Goal: Task Accomplishment & Management: Use online tool/utility

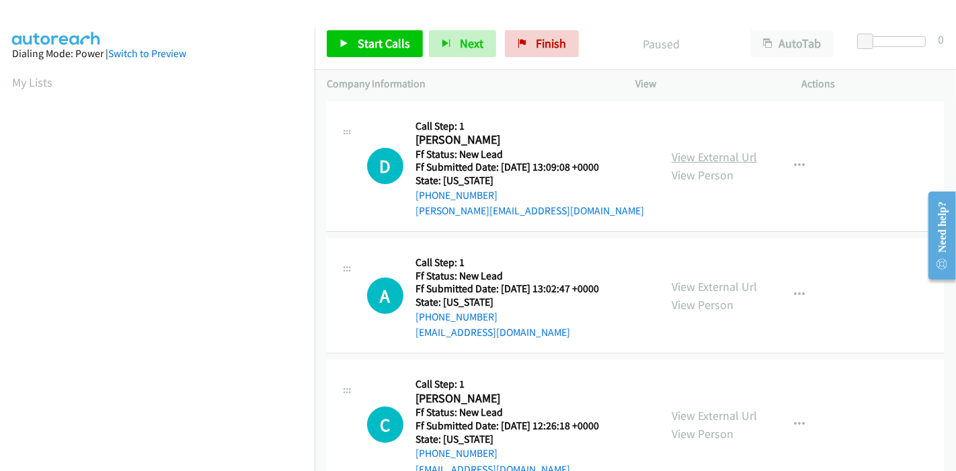
click at [690, 153] on link "View External Url" at bounding box center [714, 156] width 85 height 15
click at [697, 294] on div "View External Url View Person" at bounding box center [714, 296] width 85 height 36
click at [699, 292] on link "View External Url" at bounding box center [714, 286] width 85 height 15
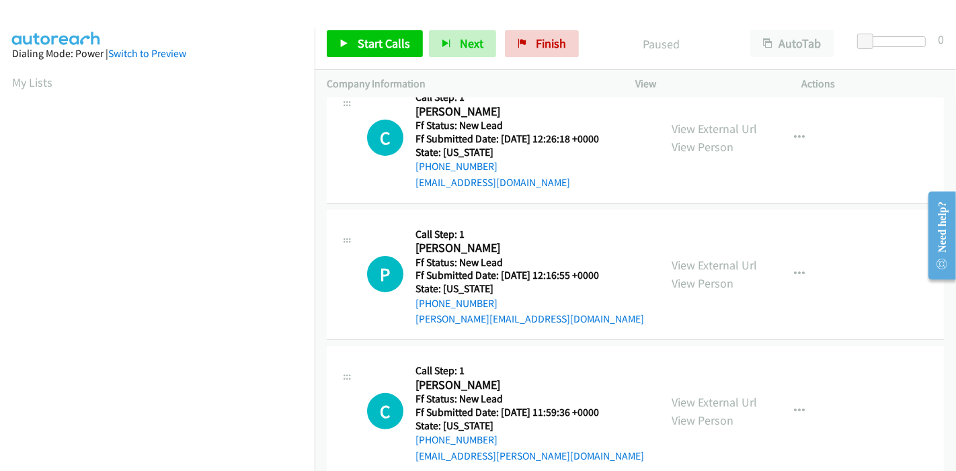
scroll to position [299, 0]
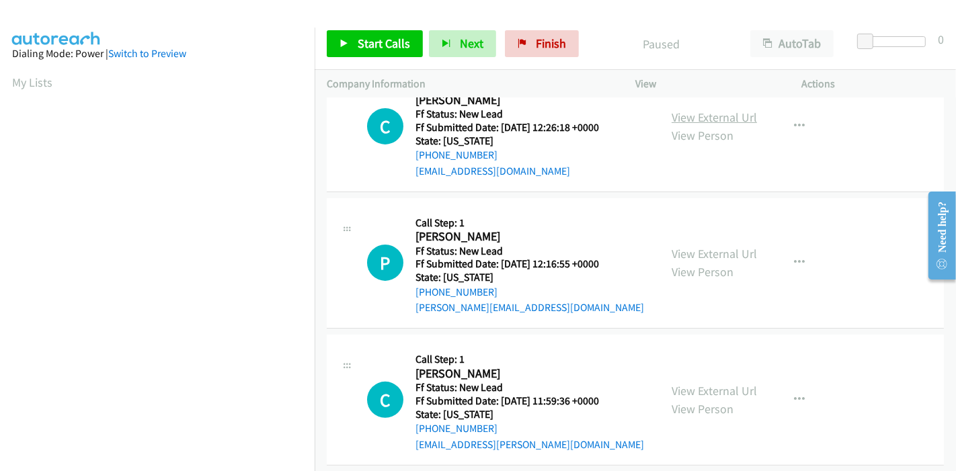
click at [694, 118] on link "View External Url" at bounding box center [714, 117] width 85 height 15
click at [686, 253] on link "View External Url" at bounding box center [714, 253] width 85 height 15
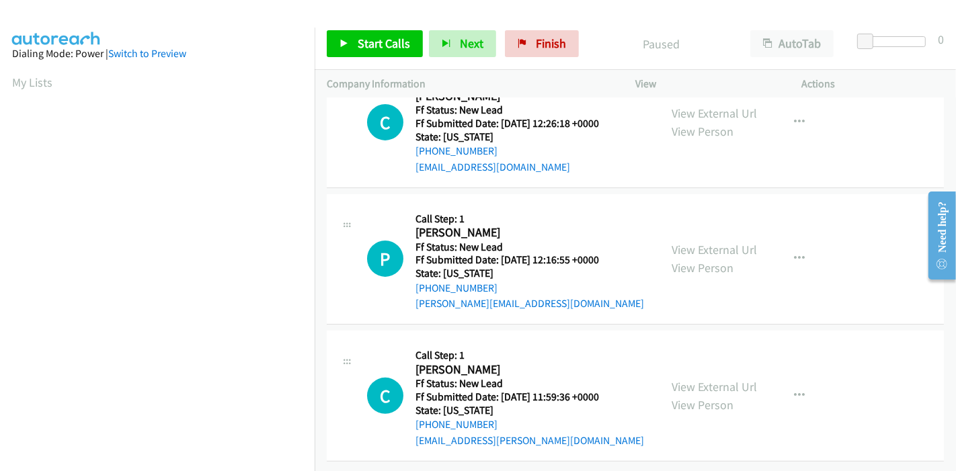
scroll to position [313, 0]
click at [680, 379] on link "View External Url" at bounding box center [714, 386] width 85 height 15
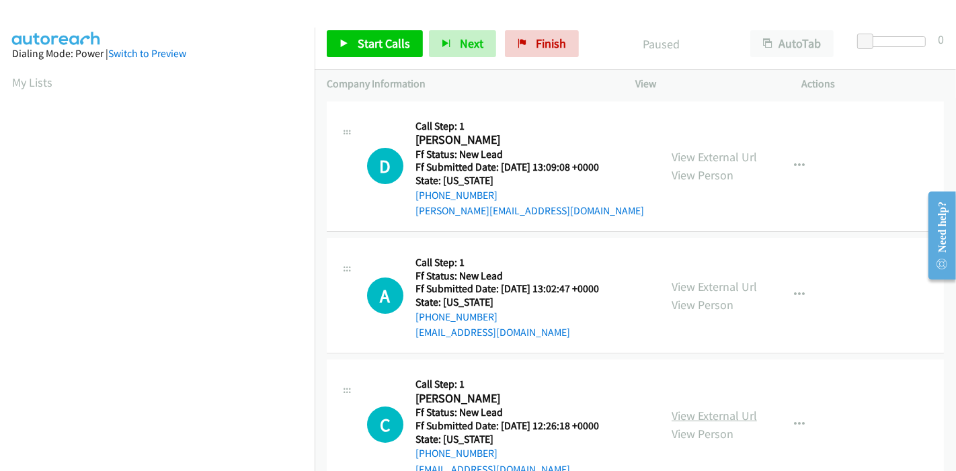
scroll to position [0, 0]
click at [378, 39] on span "Start Calls" at bounding box center [384, 43] width 52 height 15
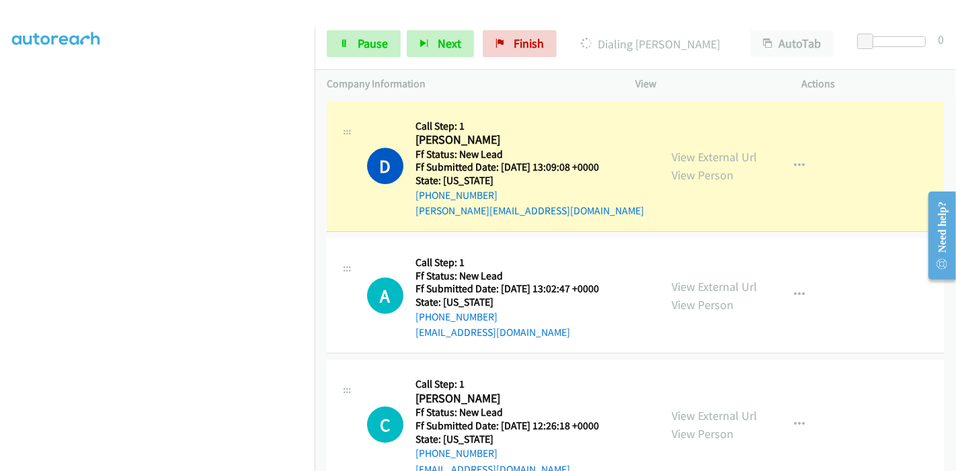
scroll to position [284, 0]
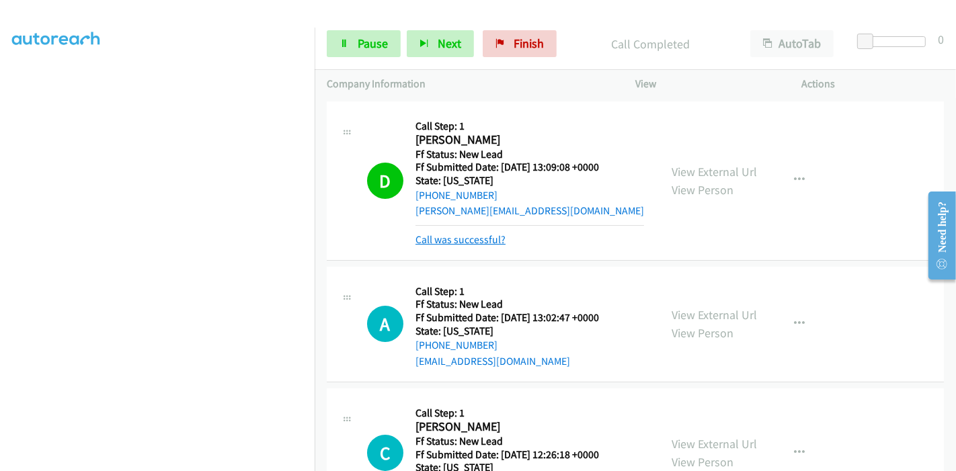
click at [463, 239] on link "Call was successful?" at bounding box center [460, 239] width 90 height 13
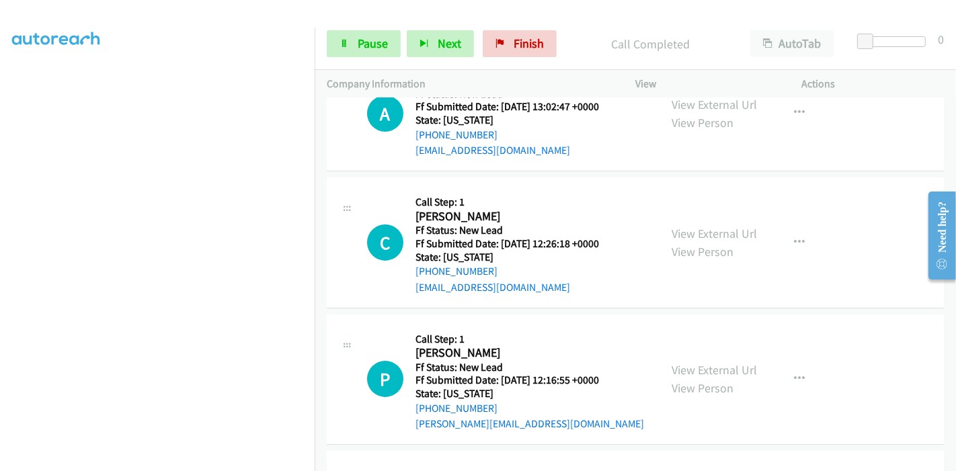
scroll to position [149, 0]
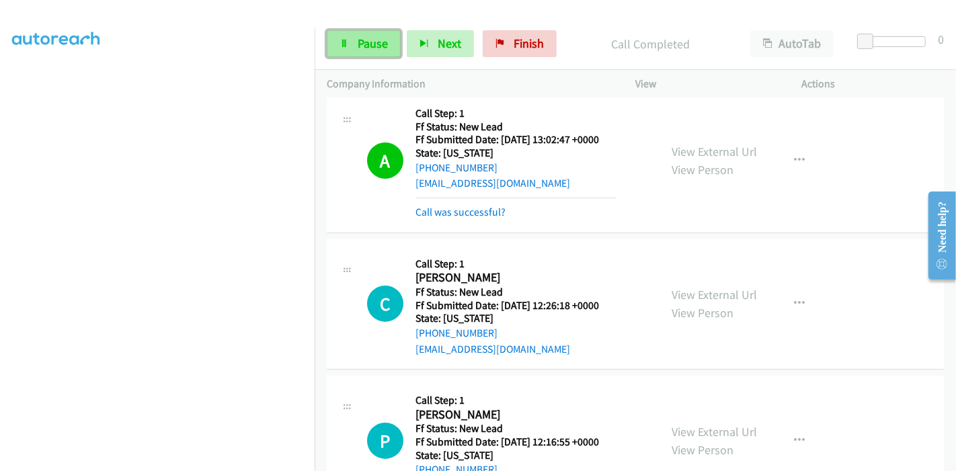
click at [374, 43] on span "Pause" at bounding box center [373, 43] width 30 height 15
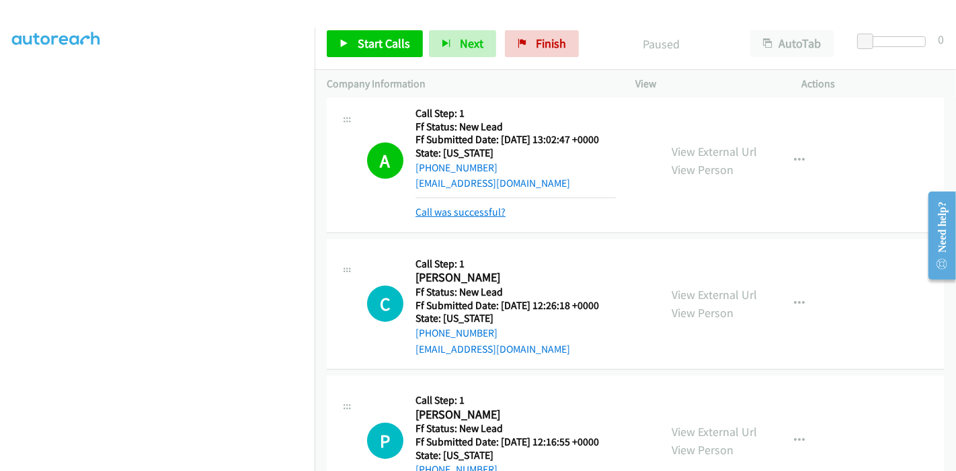
click at [457, 211] on link "Call was successful?" at bounding box center [460, 212] width 90 height 13
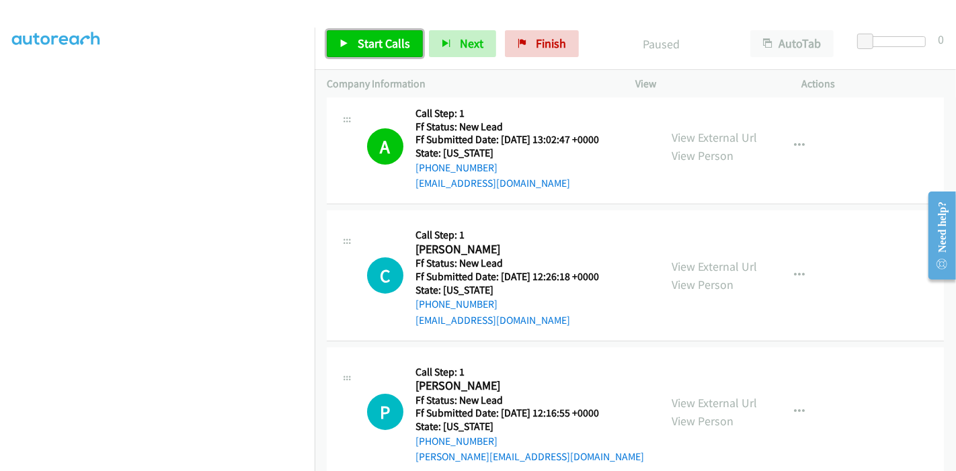
click at [366, 45] on span "Start Calls" at bounding box center [384, 43] width 52 height 15
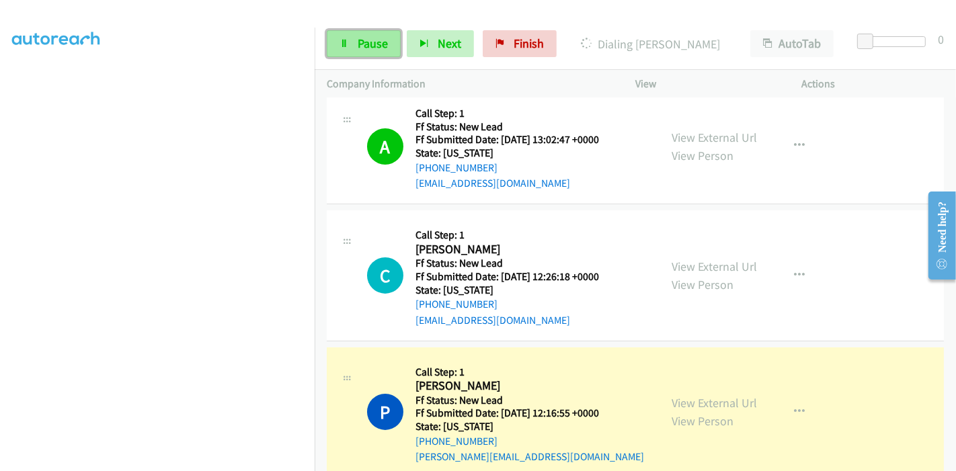
click at [350, 34] on link "Pause" at bounding box center [364, 43] width 74 height 27
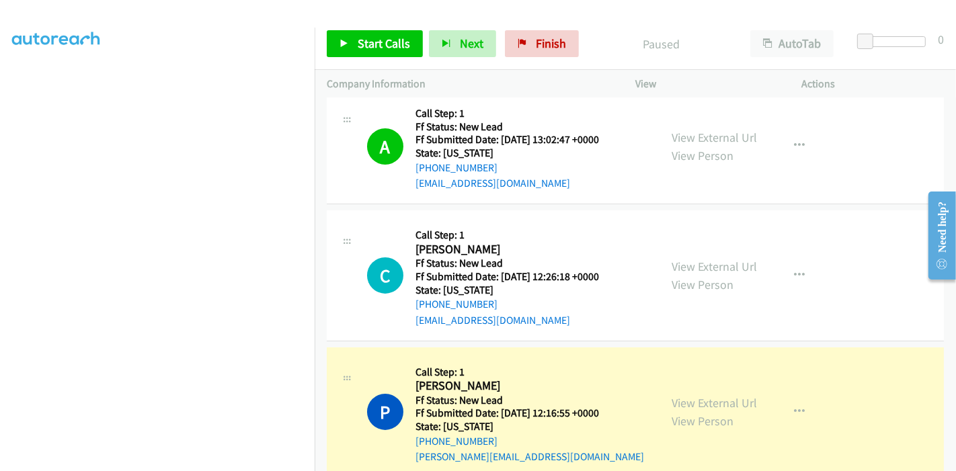
scroll to position [224, 0]
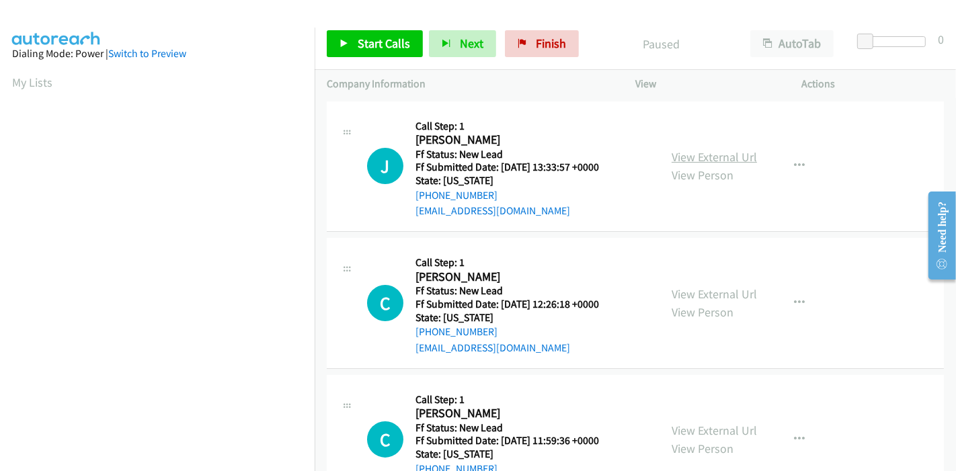
click at [726, 156] on link "View External Url" at bounding box center [714, 156] width 85 height 15
click at [679, 294] on link "View External Url" at bounding box center [714, 293] width 85 height 15
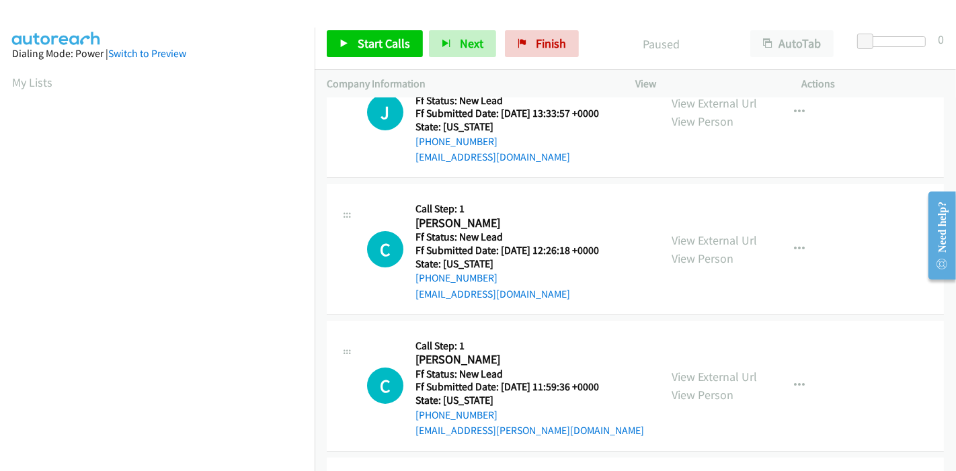
scroll to position [149, 0]
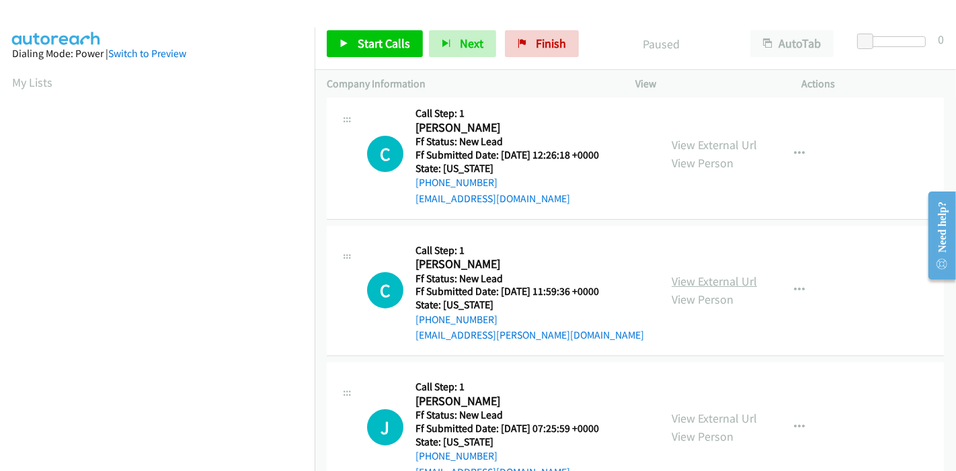
click at [702, 284] on link "View External Url" at bounding box center [714, 281] width 85 height 15
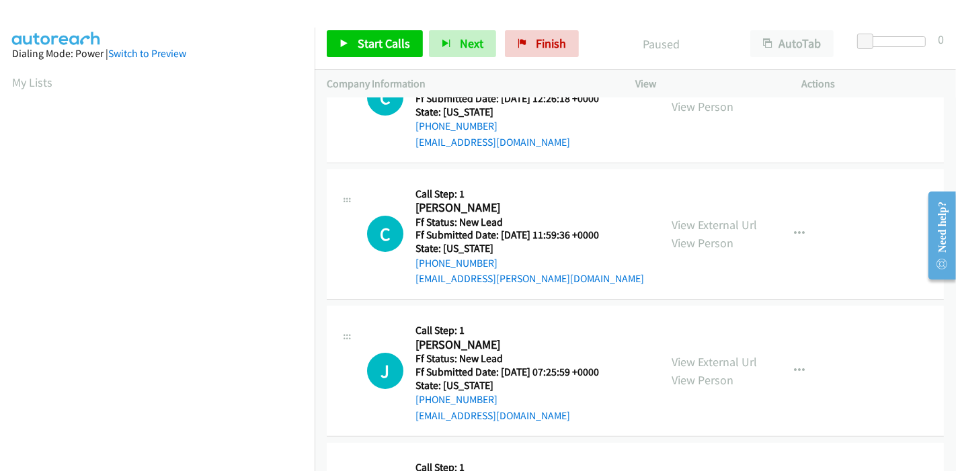
scroll to position [299, 0]
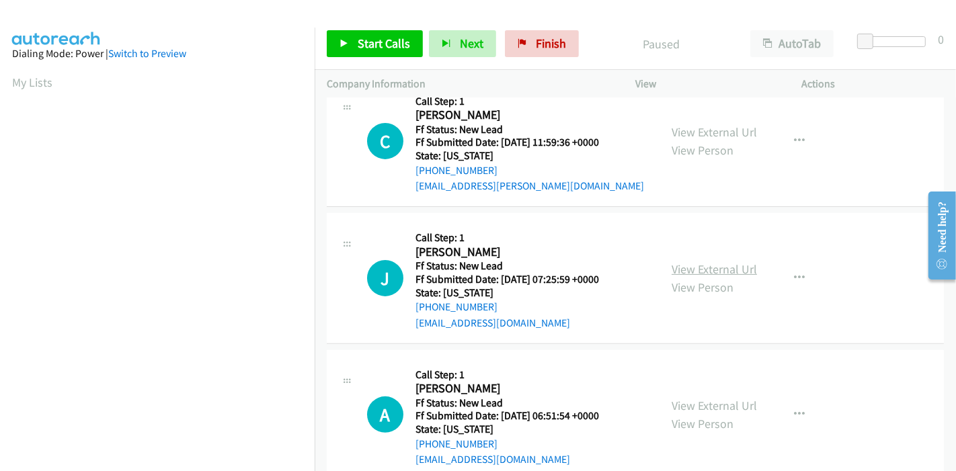
click at [691, 262] on link "View External Url" at bounding box center [714, 269] width 85 height 15
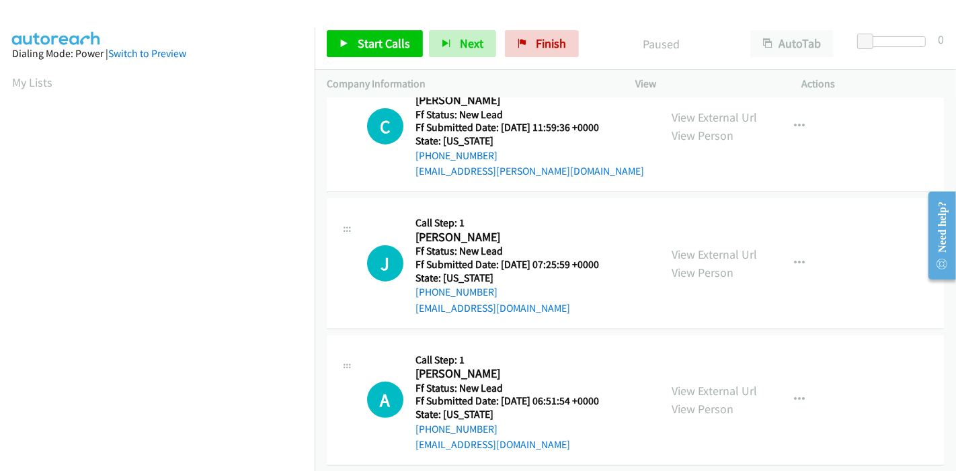
scroll to position [327, 0]
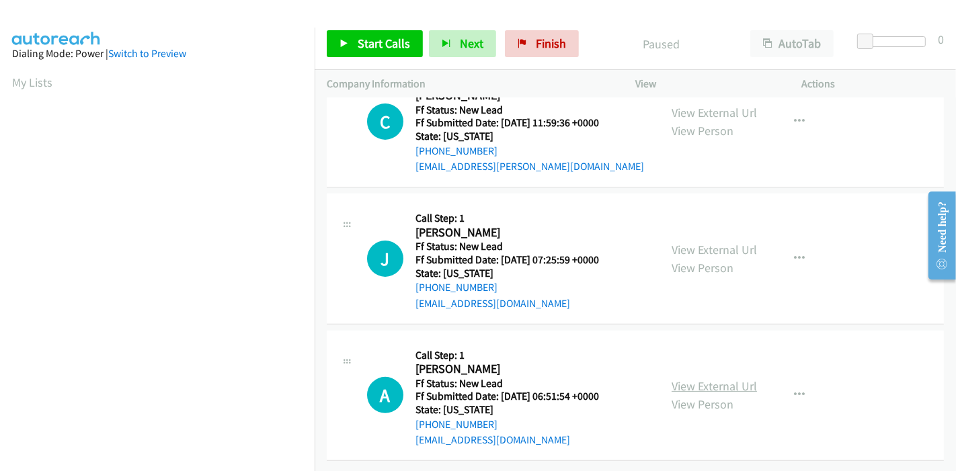
click at [684, 380] on link "View External Url" at bounding box center [714, 386] width 85 height 15
click at [370, 50] on span "Start Calls" at bounding box center [384, 43] width 52 height 15
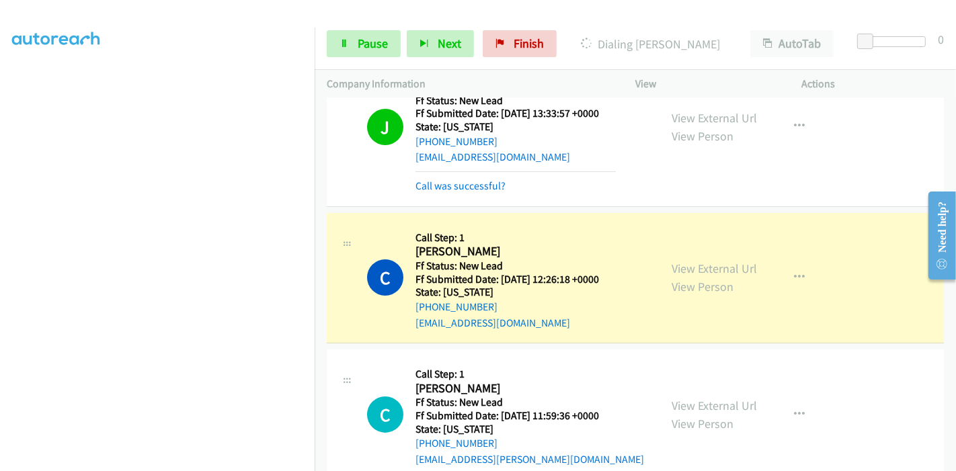
scroll to position [75, 0]
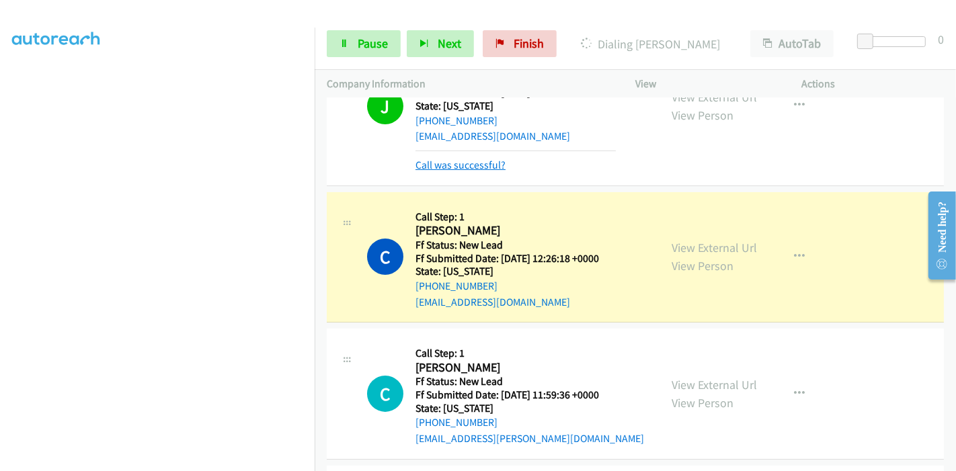
click at [461, 163] on link "Call was successful?" at bounding box center [460, 165] width 90 height 13
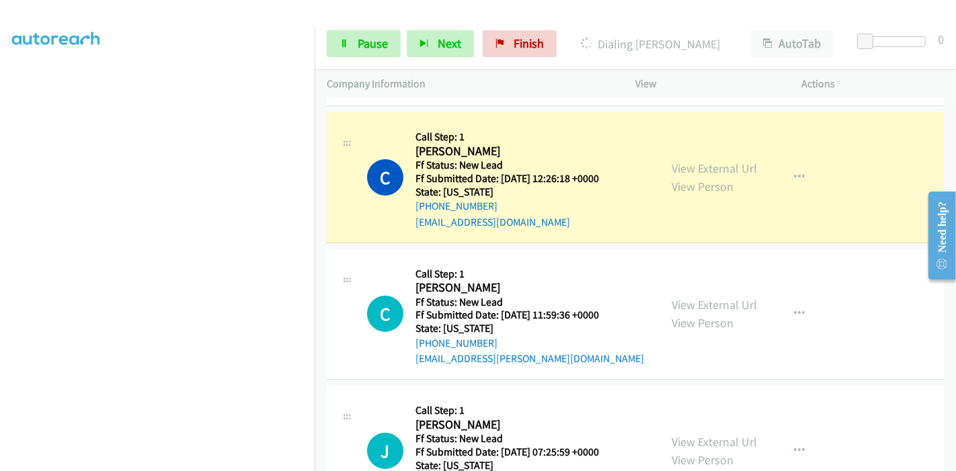
scroll to position [149, 0]
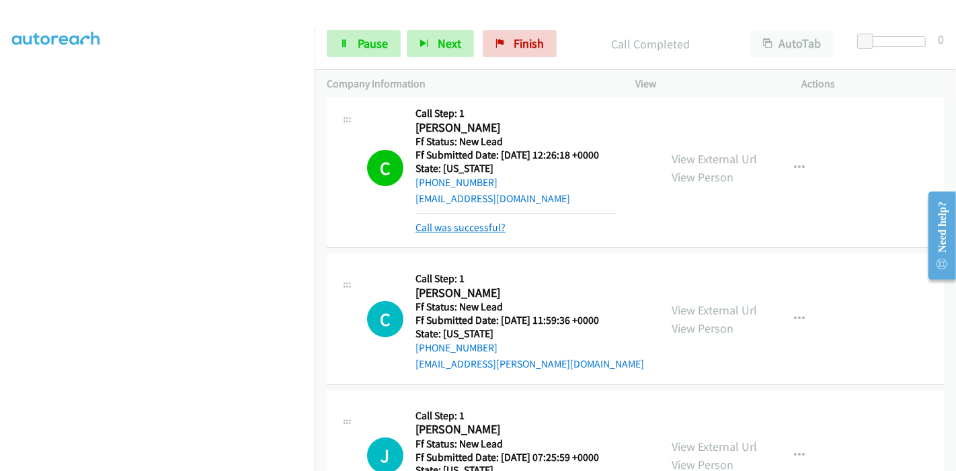
click at [462, 227] on link "Call was successful?" at bounding box center [460, 227] width 90 height 13
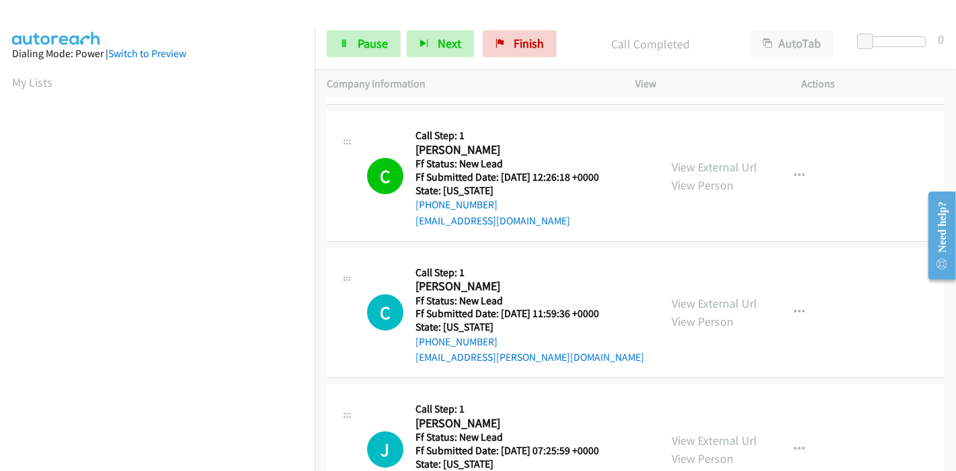
scroll to position [0, 0]
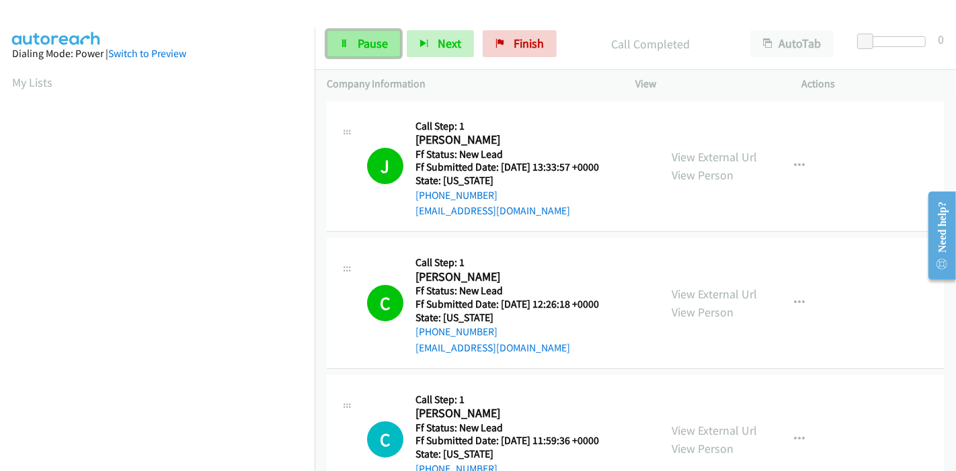
click at [346, 48] on link "Pause" at bounding box center [364, 43] width 74 height 27
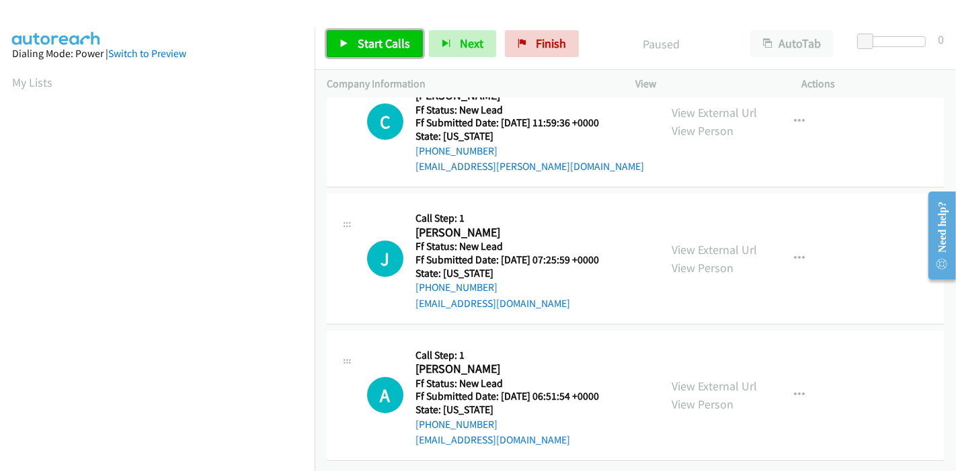
click at [359, 47] on span "Start Calls" at bounding box center [384, 43] width 52 height 15
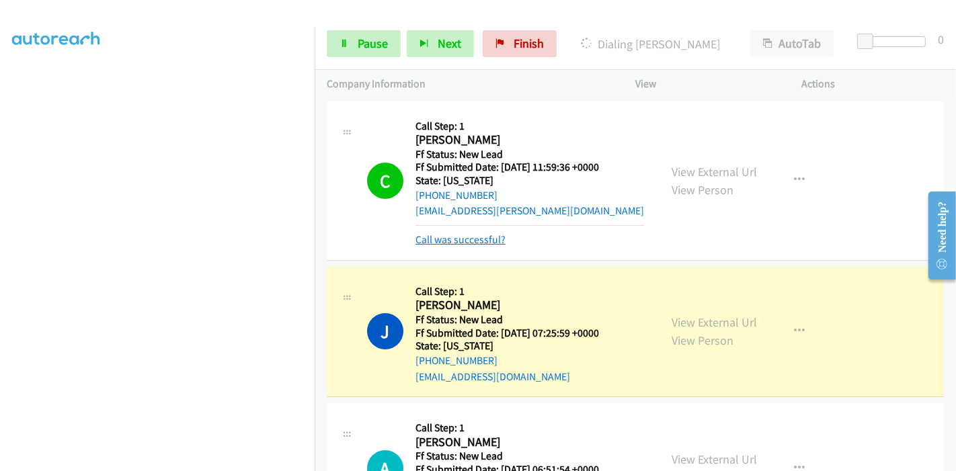
click at [444, 238] on link "Call was successful?" at bounding box center [460, 239] width 90 height 13
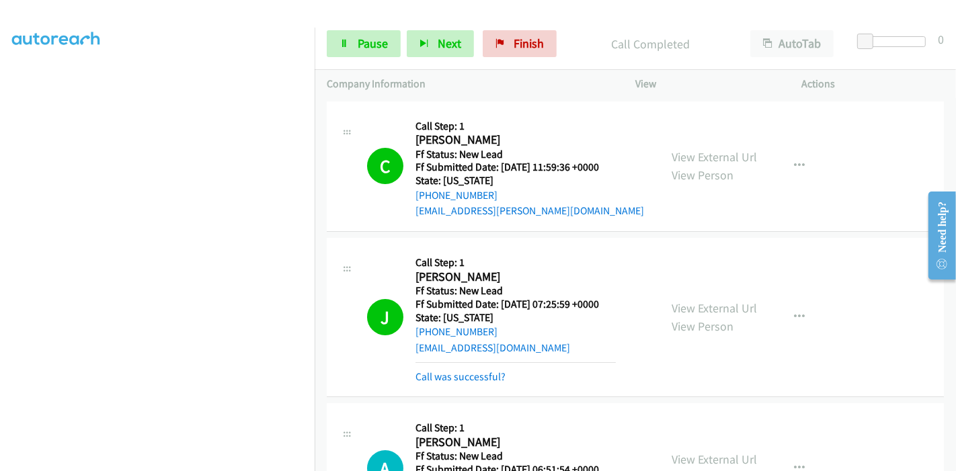
scroll to position [75, 0]
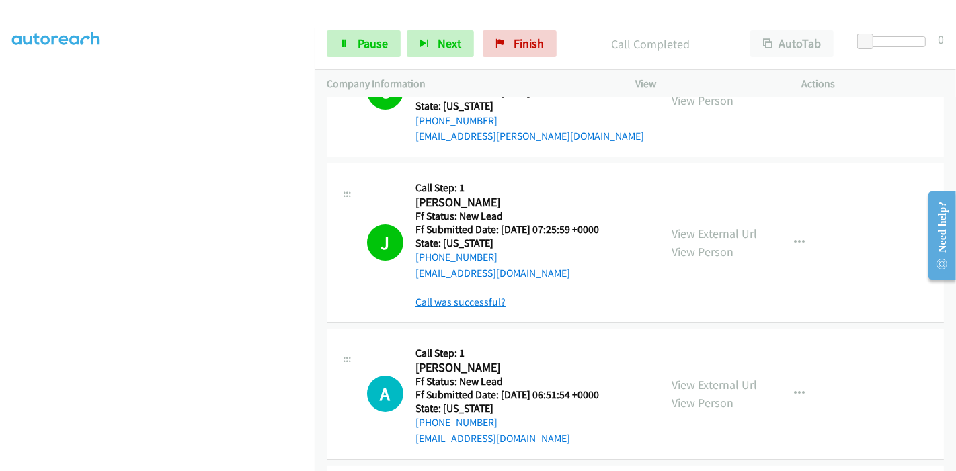
click at [452, 299] on link "Call was successful?" at bounding box center [460, 302] width 90 height 13
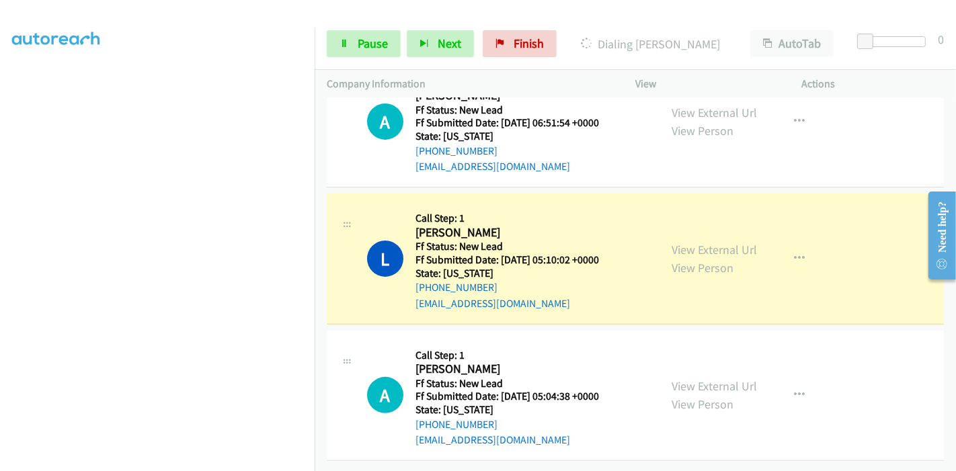
scroll to position [178, 0]
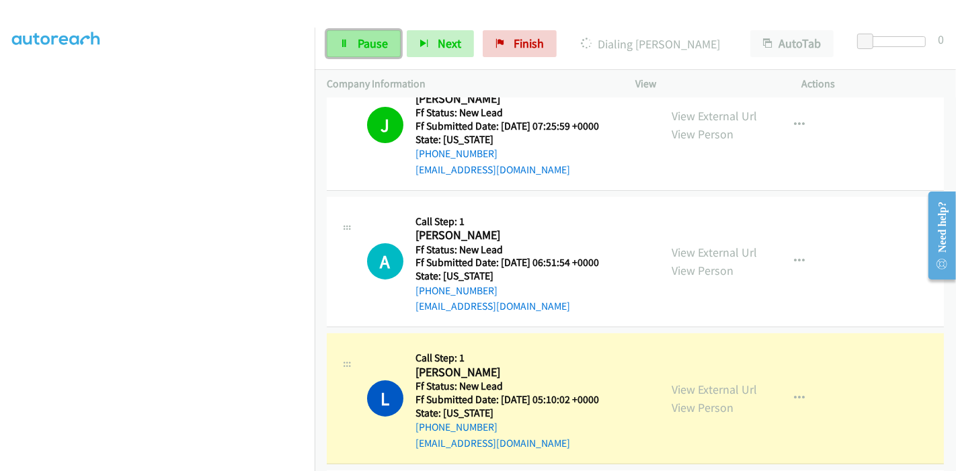
click at [368, 48] on span "Pause" at bounding box center [373, 43] width 30 height 15
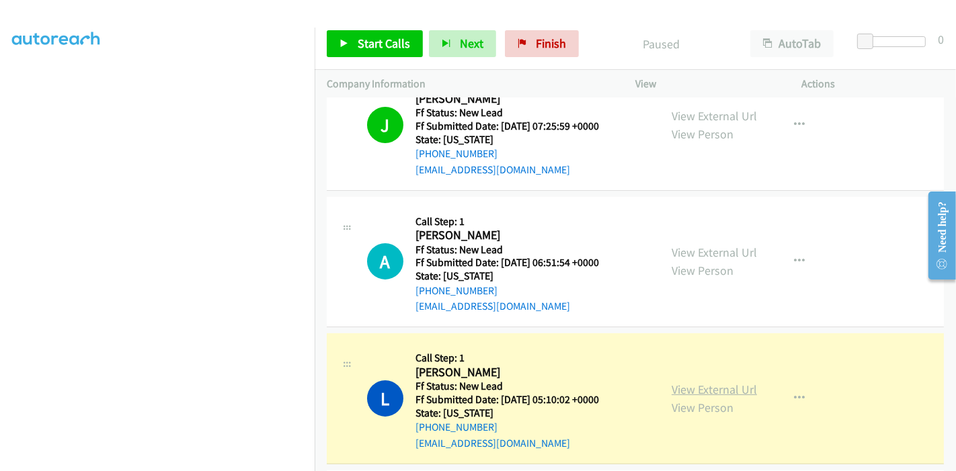
click at [716, 393] on link "View External Url" at bounding box center [714, 389] width 85 height 15
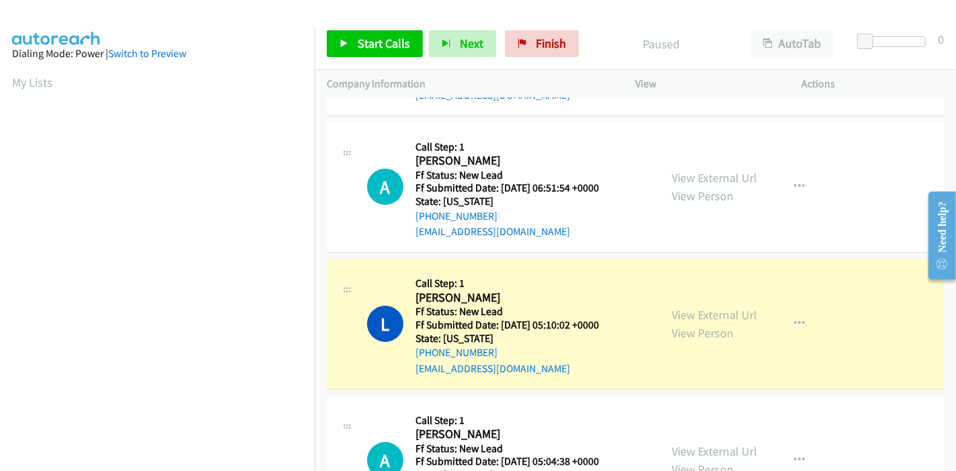
scroll to position [284, 0]
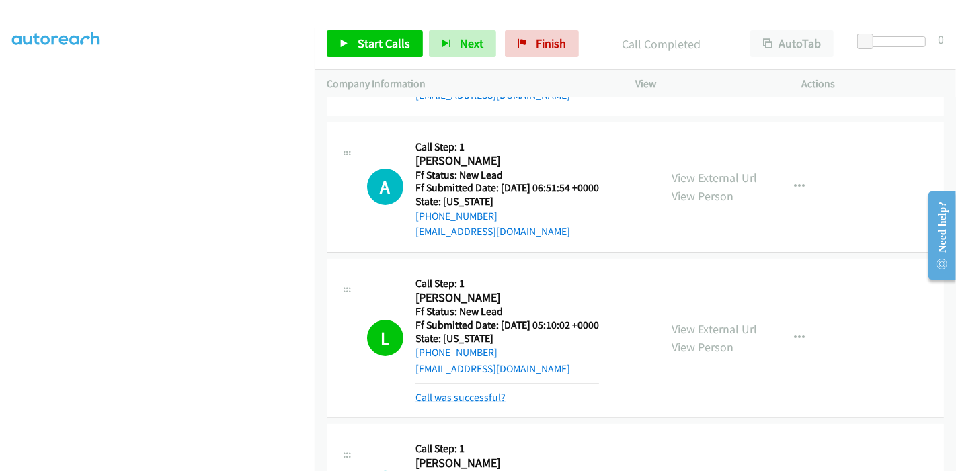
click at [475, 400] on link "Call was successful?" at bounding box center [460, 397] width 90 height 13
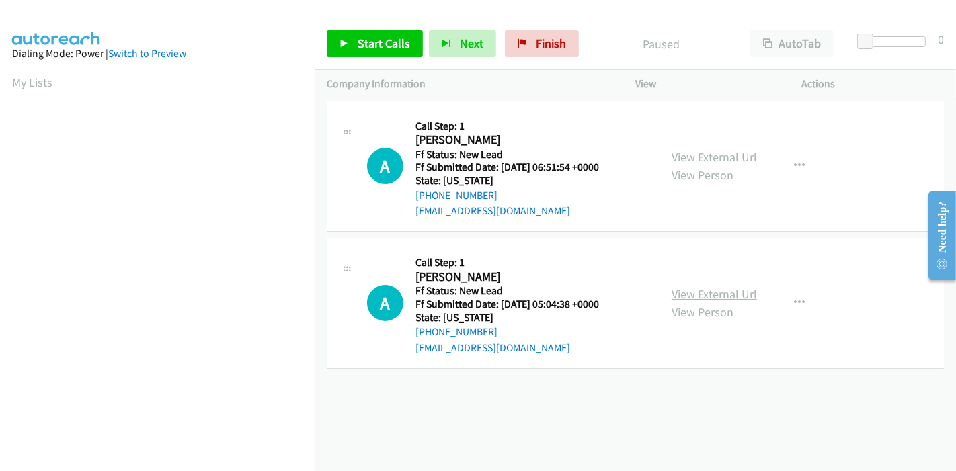
click at [710, 292] on link "View External Url" at bounding box center [714, 293] width 85 height 15
click at [370, 40] on span "Start Calls" at bounding box center [384, 43] width 52 height 15
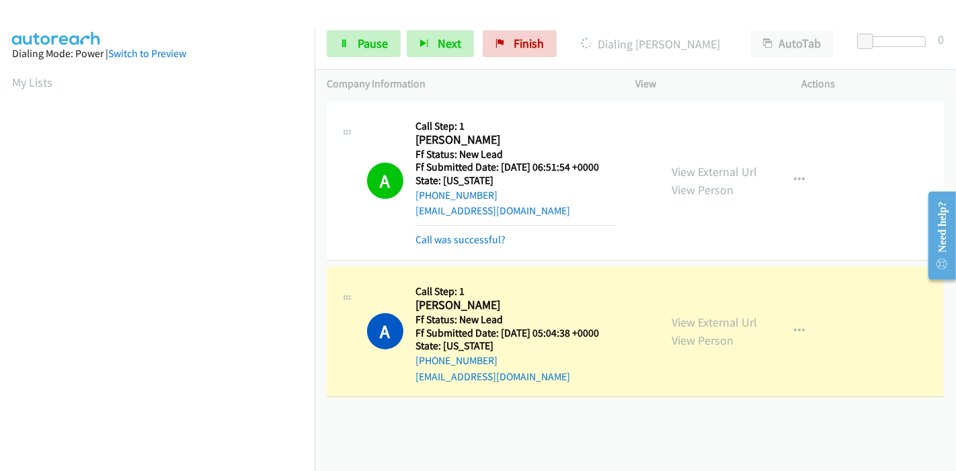
scroll to position [284, 0]
click at [364, 41] on span "Pause" at bounding box center [373, 43] width 30 height 15
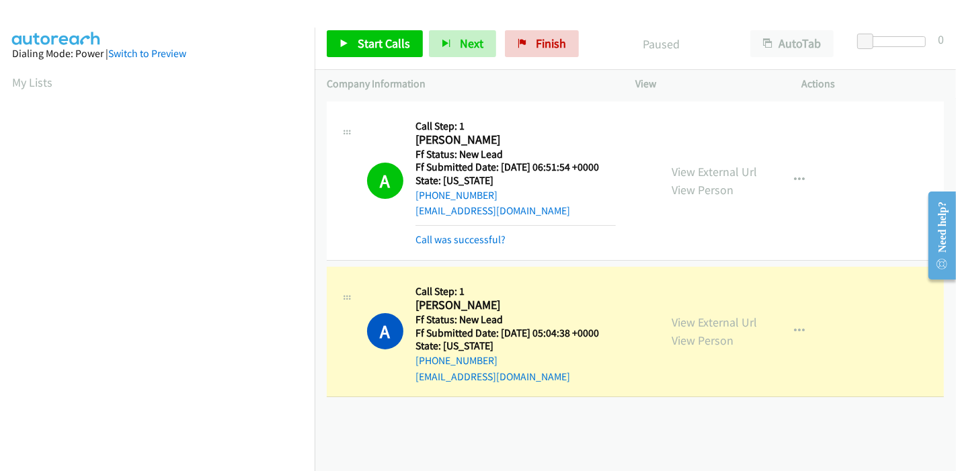
scroll to position [0, 0]
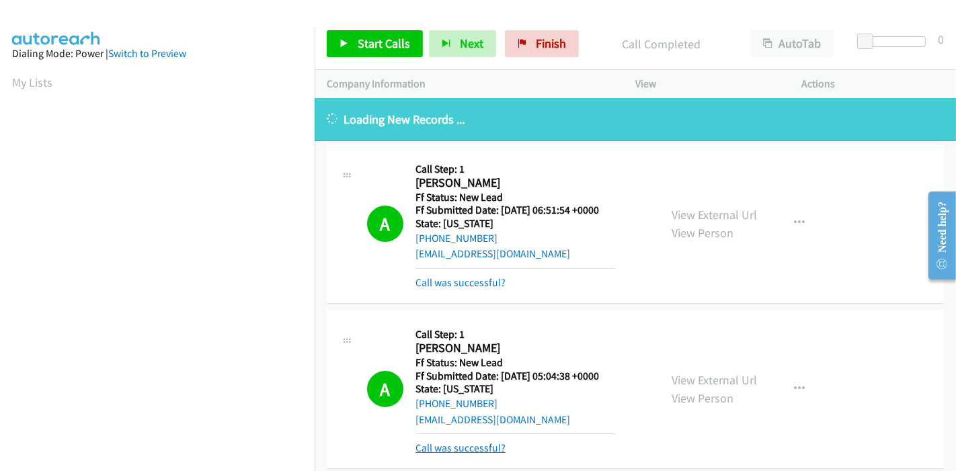
click at [454, 452] on link "Call was successful?" at bounding box center [460, 448] width 90 height 13
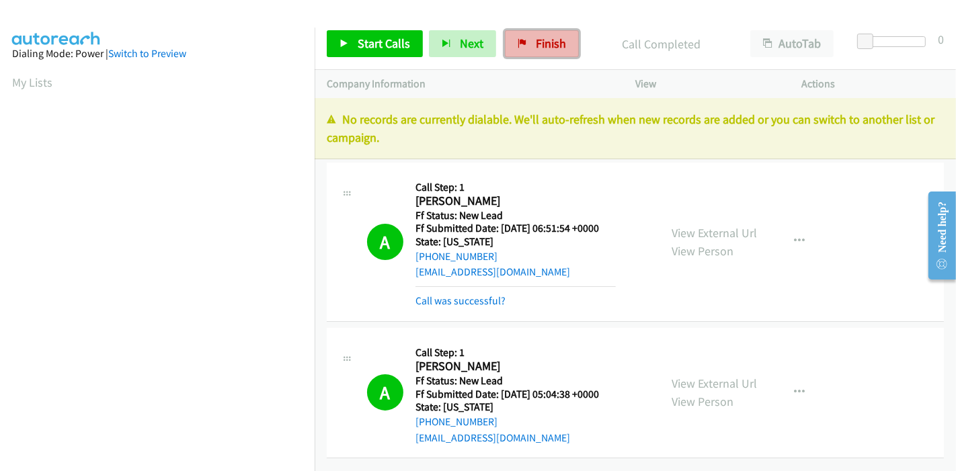
click at [543, 40] on span "Finish" at bounding box center [551, 43] width 30 height 15
